Goal: Task Accomplishment & Management: Complete application form

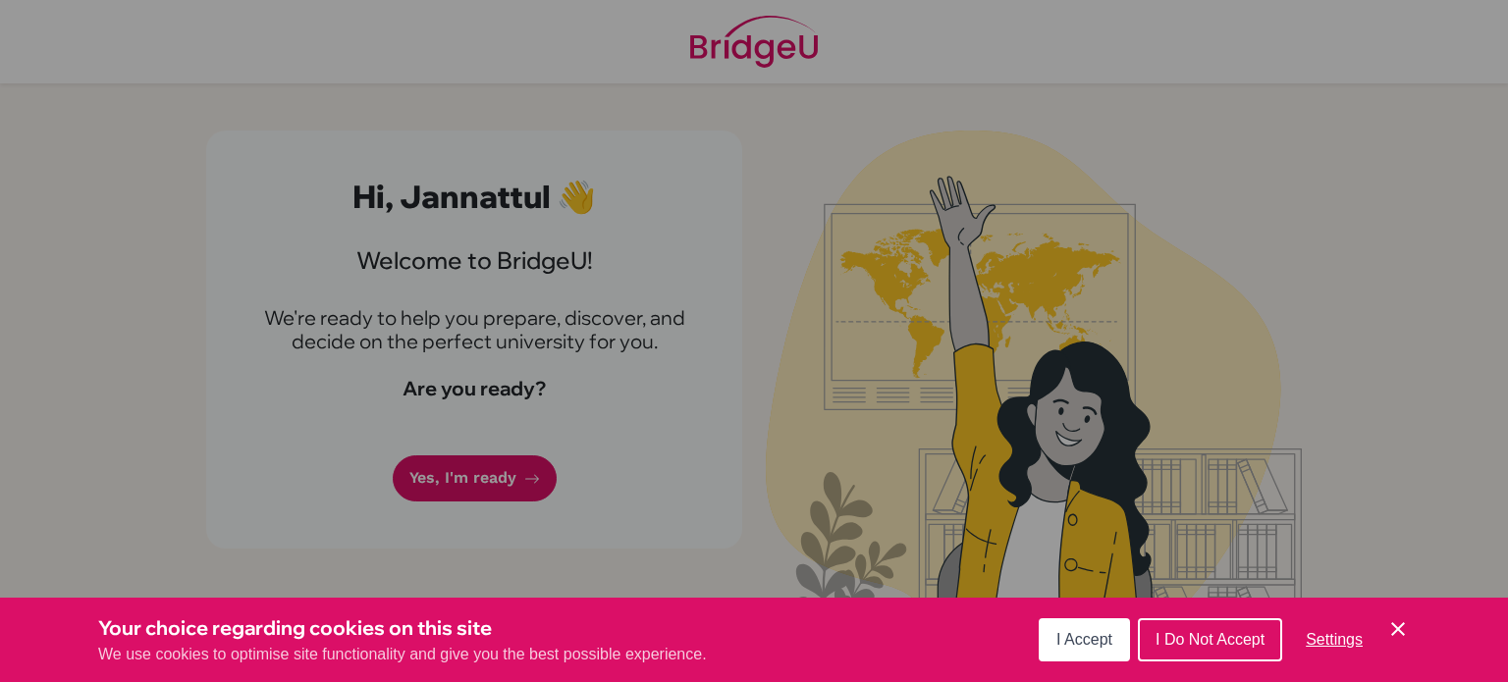
click at [876, 520] on div "Cookie Preferences" at bounding box center [754, 341] width 1508 height 682
click at [1097, 641] on span "I Accept" at bounding box center [1084, 639] width 56 height 17
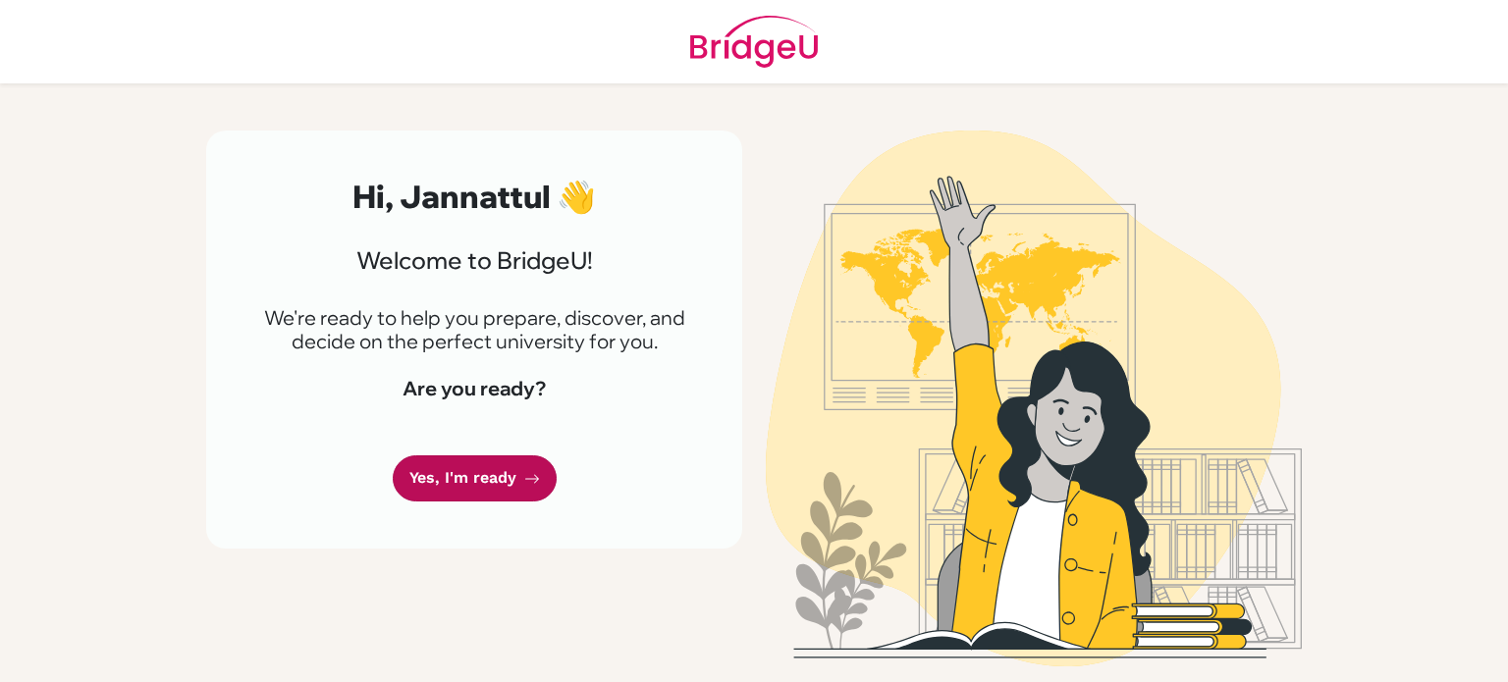
click at [484, 487] on link "Yes, I'm ready" at bounding box center [475, 478] width 164 height 46
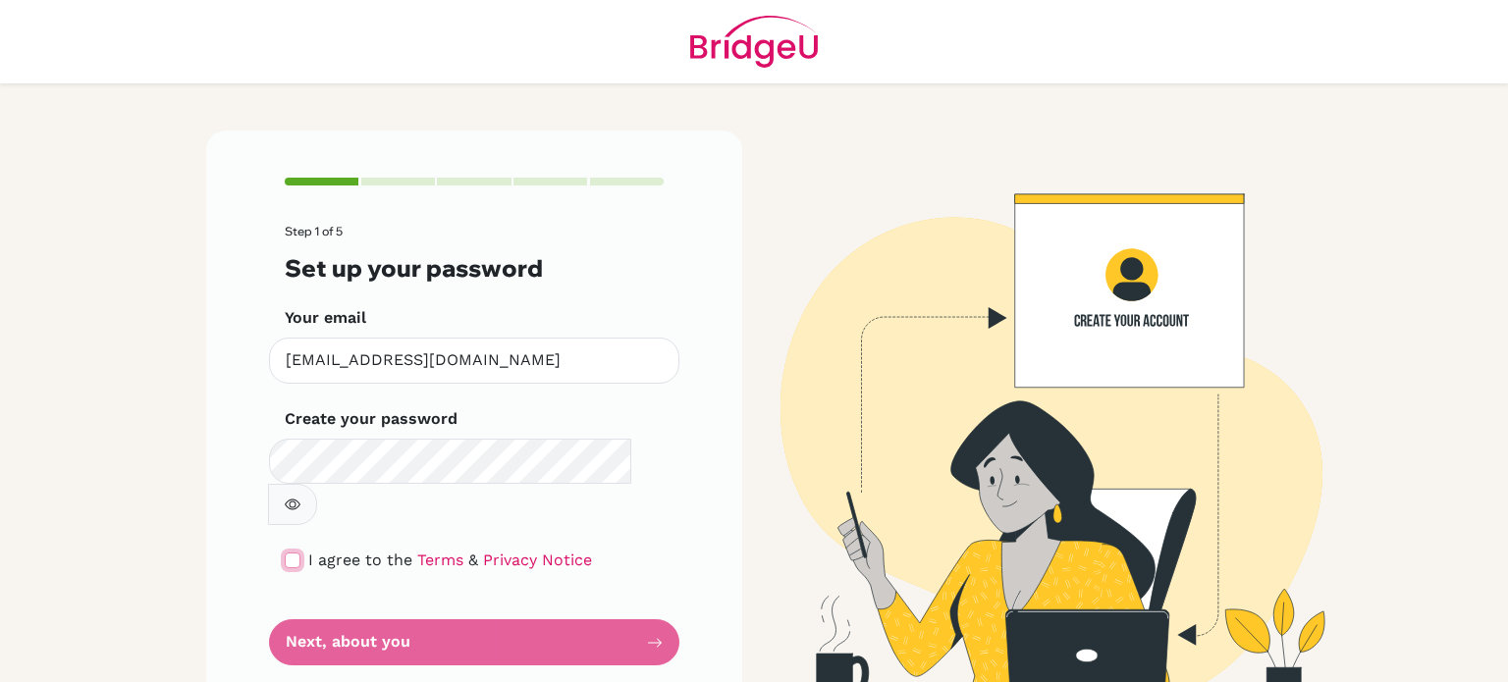
click at [299, 553] on input "checkbox" at bounding box center [293, 561] width 16 height 16
checkbox input "true"
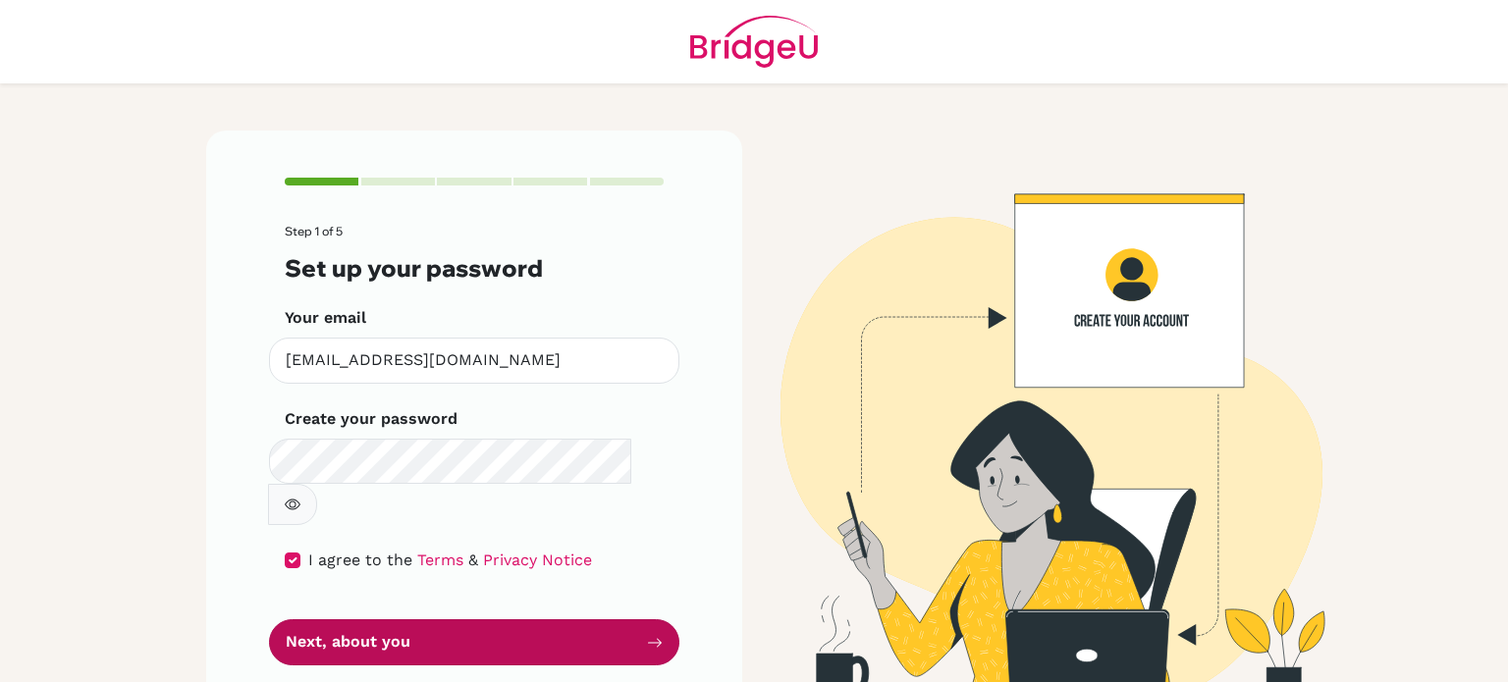
click at [385, 619] on button "Next, about you" at bounding box center [474, 642] width 410 height 46
